Goal: Information Seeking & Learning: Learn about a topic

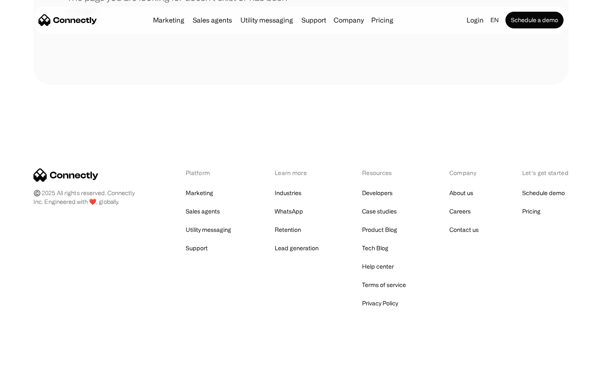
scroll to position [153, 0]
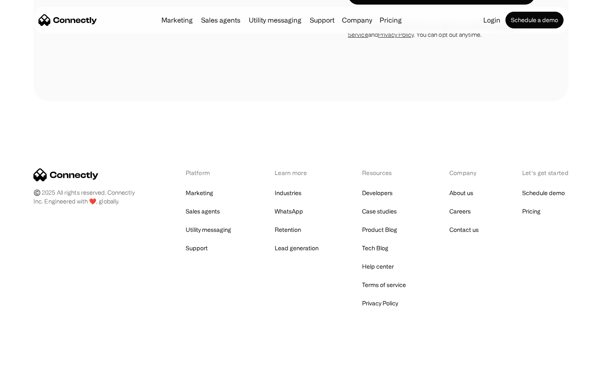
scroll to position [887, 0]
